Goal: Task Accomplishment & Management: Manage account settings

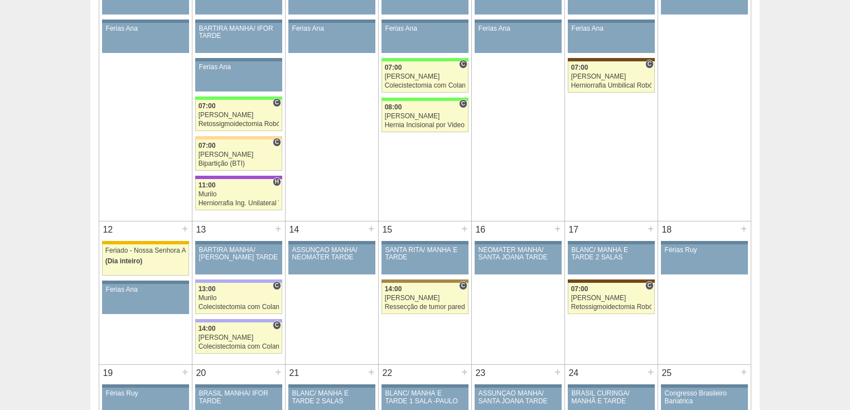
scroll to position [223, 0]
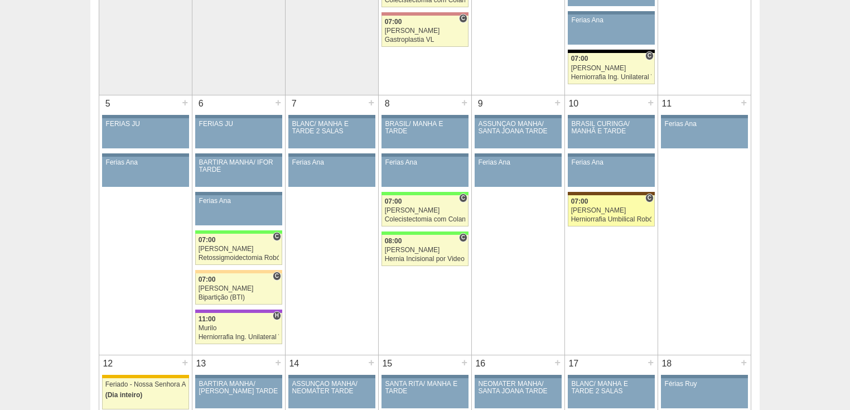
click at [601, 216] on div "Herniorrafia Umbilical Robótica" at bounding box center [611, 219] width 81 height 7
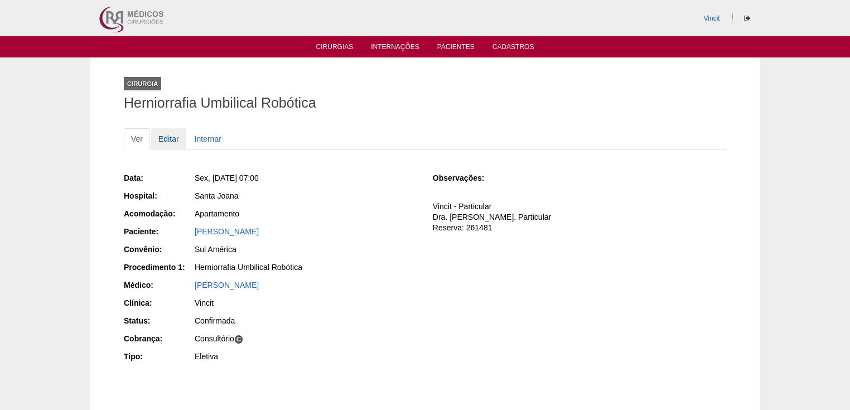
click at [168, 136] on link "Editar" at bounding box center [168, 138] width 35 height 21
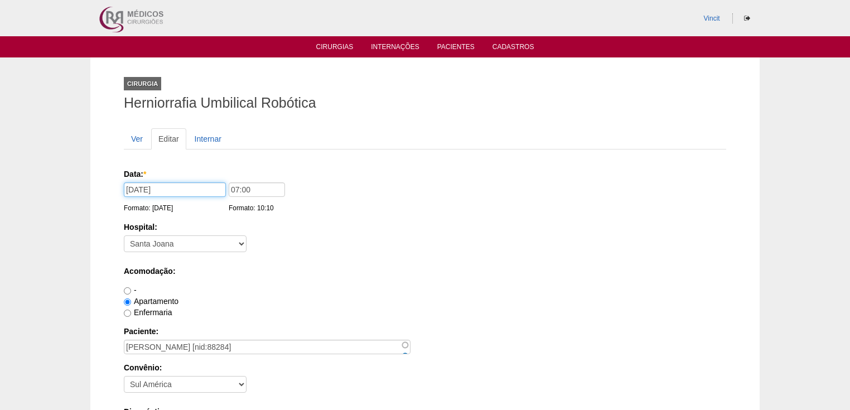
click at [168, 188] on input "10/10/2025" at bounding box center [175, 189] width 102 height 14
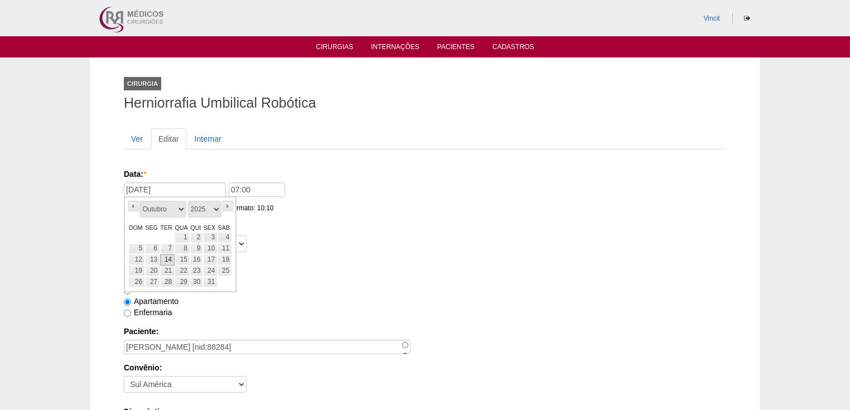
click at [170, 259] on link "14" at bounding box center [167, 259] width 14 height 11
type input "14/10/2025"
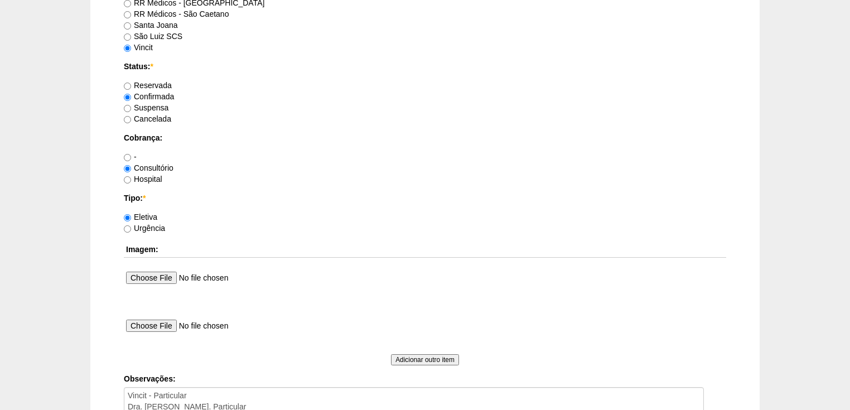
scroll to position [981, 0]
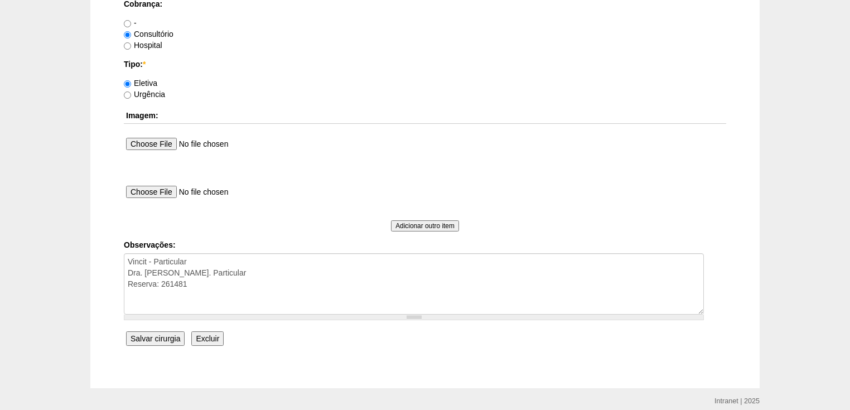
click at [153, 335] on input "Salvar cirurgia" at bounding box center [155, 338] width 59 height 14
